Goal: Check status: Check status

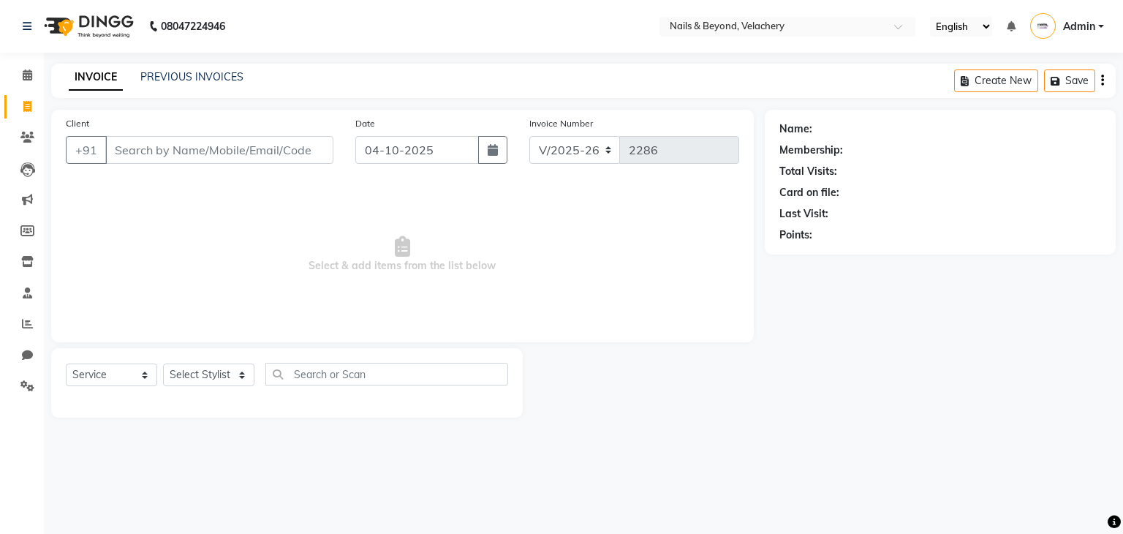
select select "8978"
select select "service"
click at [29, 325] on icon at bounding box center [27, 323] width 11 height 11
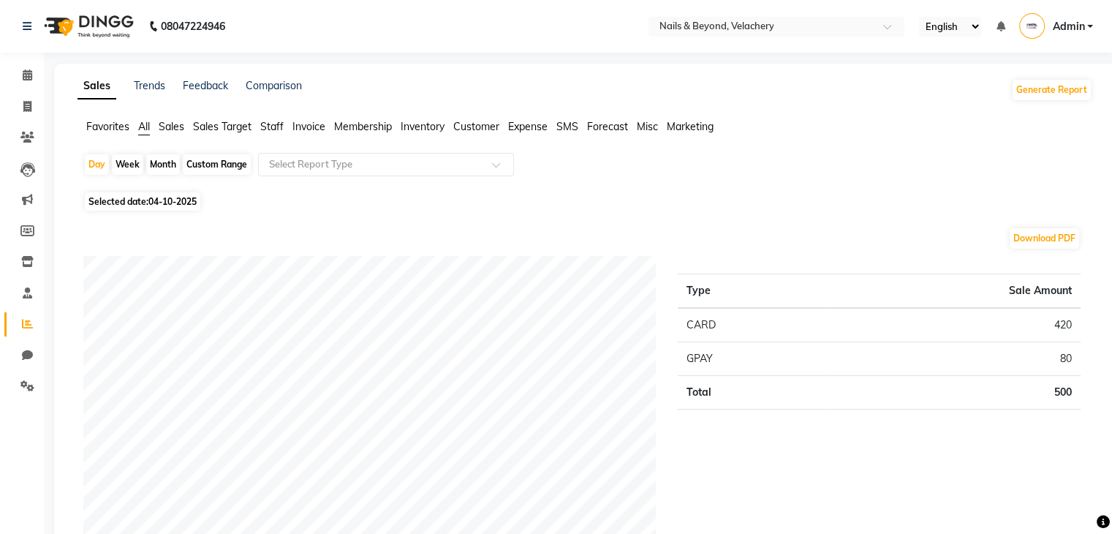
click at [170, 127] on span "Sales" at bounding box center [172, 126] width 26 height 13
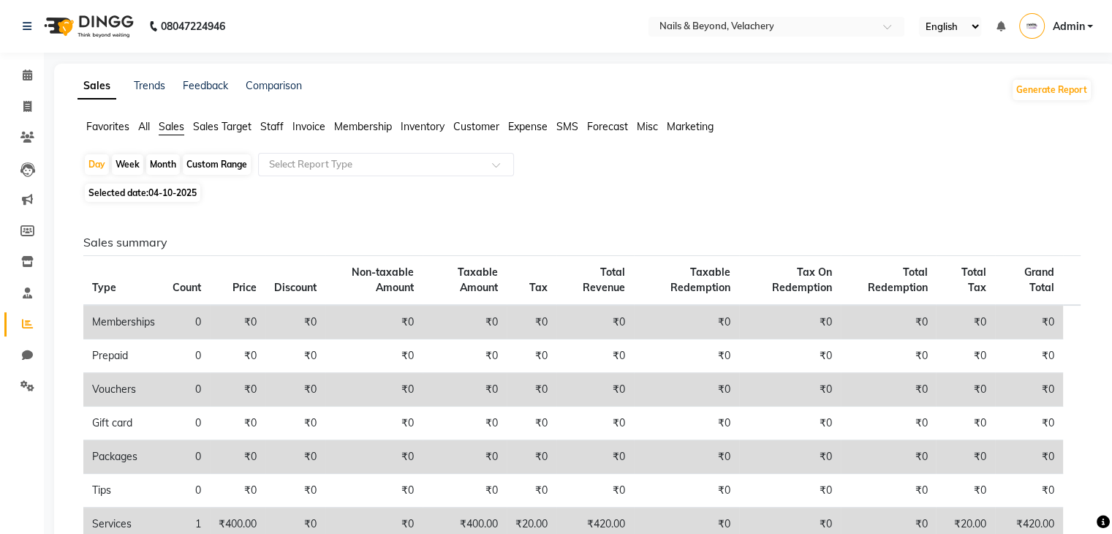
click at [195, 189] on span "04-10-2025" at bounding box center [172, 192] width 48 height 11
select select "10"
select select "2025"
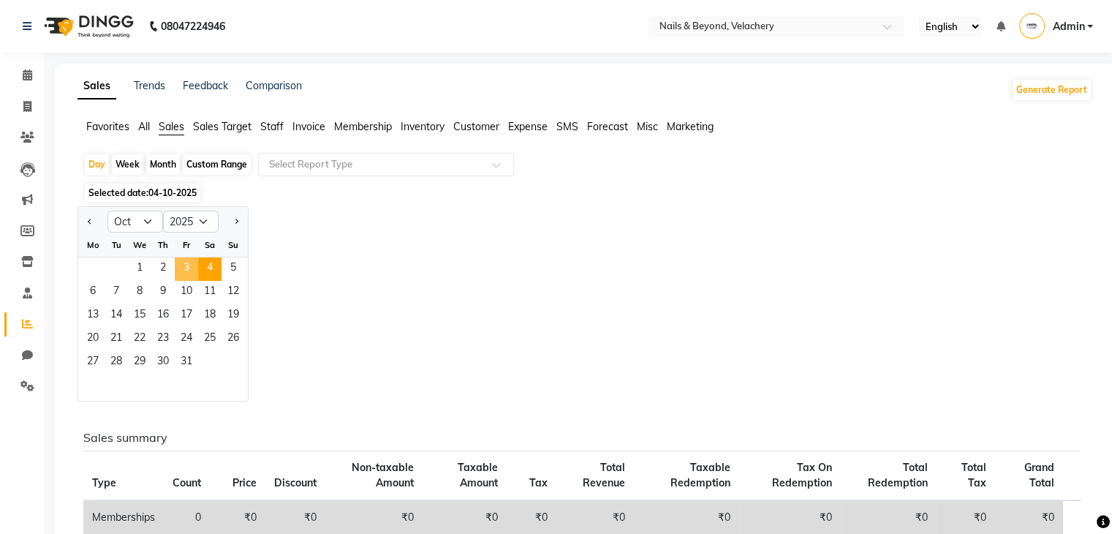
click at [188, 276] on span "3" at bounding box center [186, 268] width 23 height 23
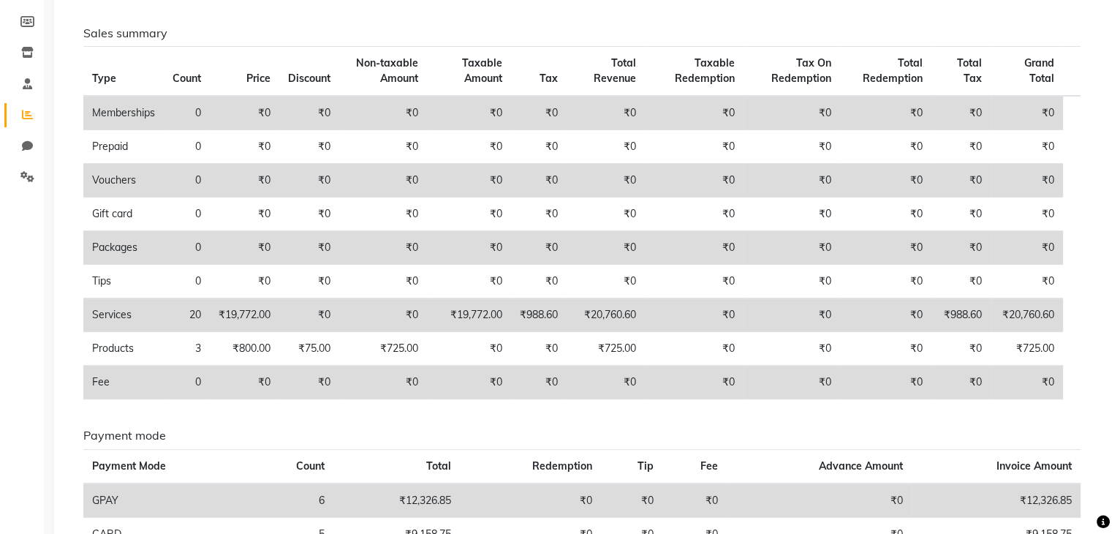
scroll to position [301, 0]
